Goal: Information Seeking & Learning: Find specific fact

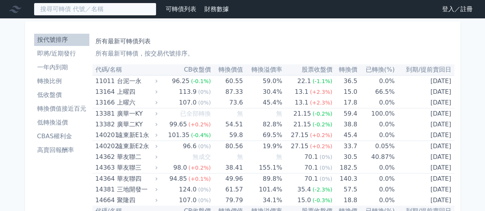
click at [108, 9] on input at bounding box center [95, 9] width 123 height 13
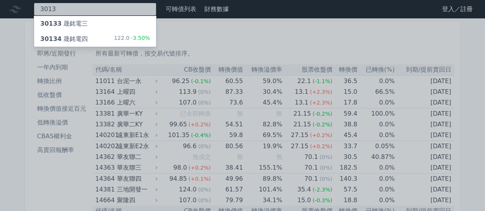
type input "3013"
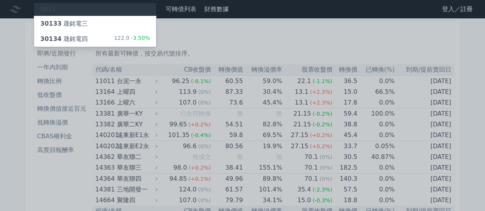
click at [101, 36] on div "30134 晟銘電四 122.0 -3.50%" at bounding box center [95, 38] width 122 height 15
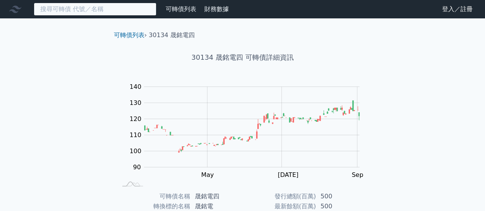
click at [109, 7] on input at bounding box center [95, 9] width 123 height 13
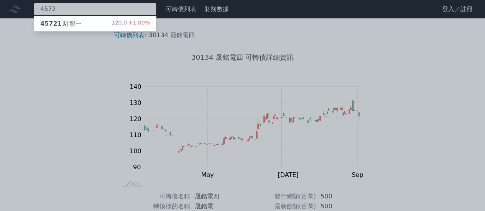
type input "4572"
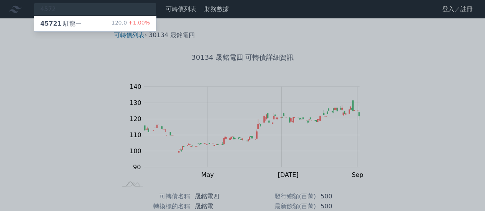
click at [100, 22] on div "45721 駐龍一 120.0 +1.00%" at bounding box center [95, 23] width 122 height 15
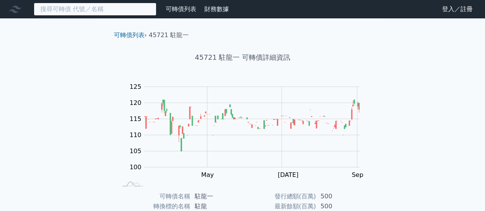
click at [94, 8] on input at bounding box center [95, 9] width 123 height 13
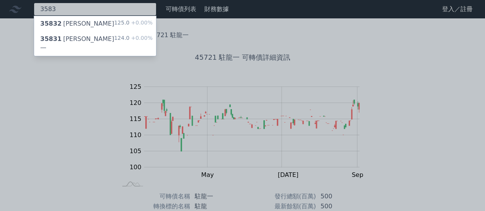
type input "3583"
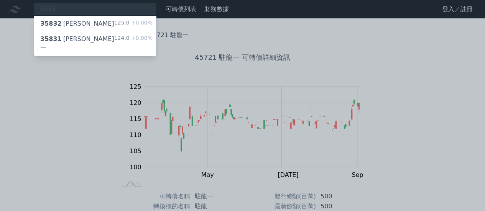
click at [90, 25] on div "35832 [PERSON_NAME]二 125.0 +0.00%" at bounding box center [95, 23] width 122 height 15
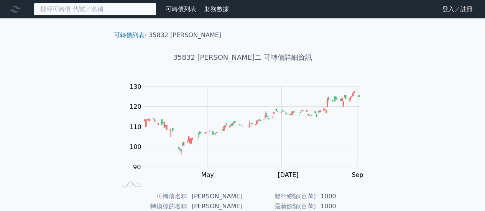
click at [84, 11] on input at bounding box center [95, 9] width 123 height 13
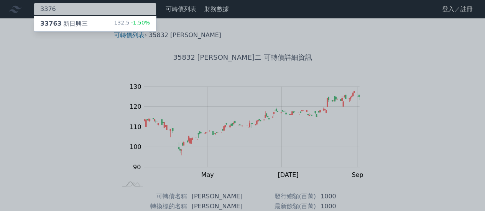
type input "3376"
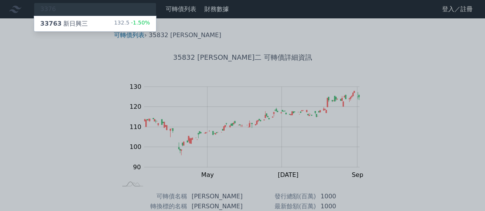
click at [86, 21] on div "33763 新日興三 132.5 -1.50%" at bounding box center [95, 23] width 122 height 15
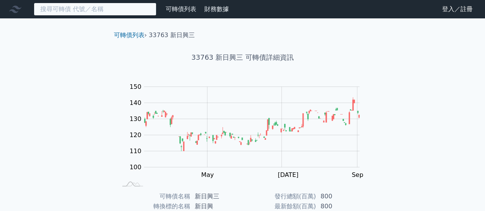
click at [84, 11] on input at bounding box center [95, 9] width 123 height 13
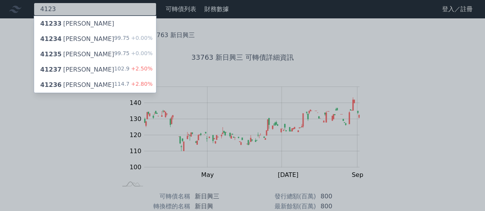
type input "4123"
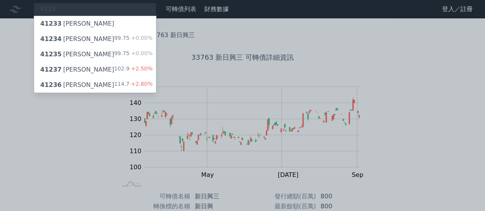
click at [87, 23] on div "41233 [PERSON_NAME]" at bounding box center [95, 23] width 122 height 15
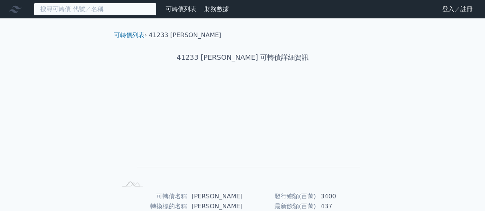
click at [63, 6] on input at bounding box center [95, 9] width 123 height 13
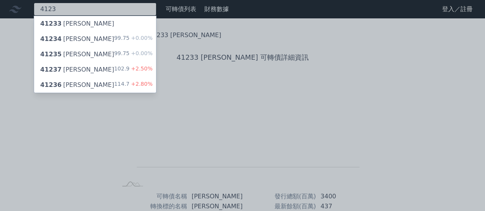
type input "4123"
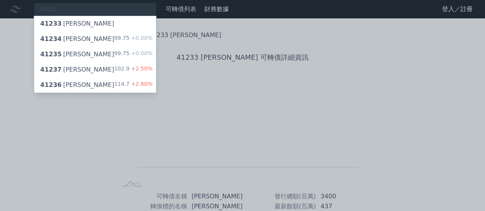
click at [87, 84] on div "41236 [PERSON_NAME]六 114.7 +2.80%" at bounding box center [95, 84] width 122 height 15
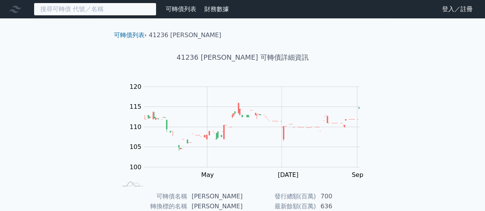
click at [81, 12] on input at bounding box center [95, 9] width 123 height 13
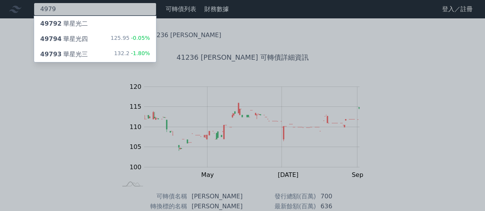
type input "4979"
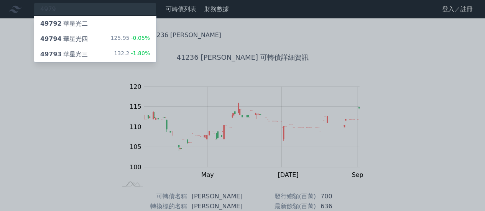
click at [94, 41] on div "49794 華星光四 125.95 -0.05%" at bounding box center [95, 38] width 122 height 15
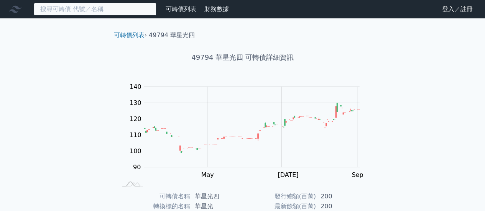
click at [58, 7] on input at bounding box center [95, 9] width 123 height 13
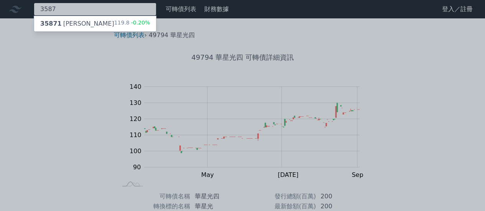
type input "3587"
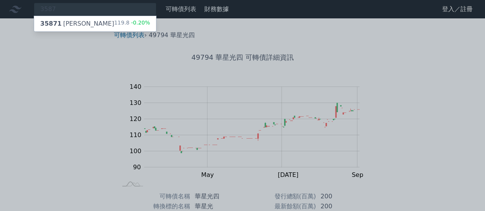
click at [66, 24] on div "35871 [PERSON_NAME]" at bounding box center [77, 23] width 74 height 9
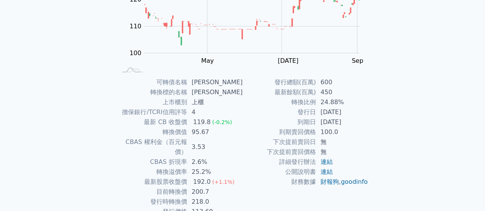
scroll to position [115, 0]
